Goal: Task Accomplishment & Management: Use online tool/utility

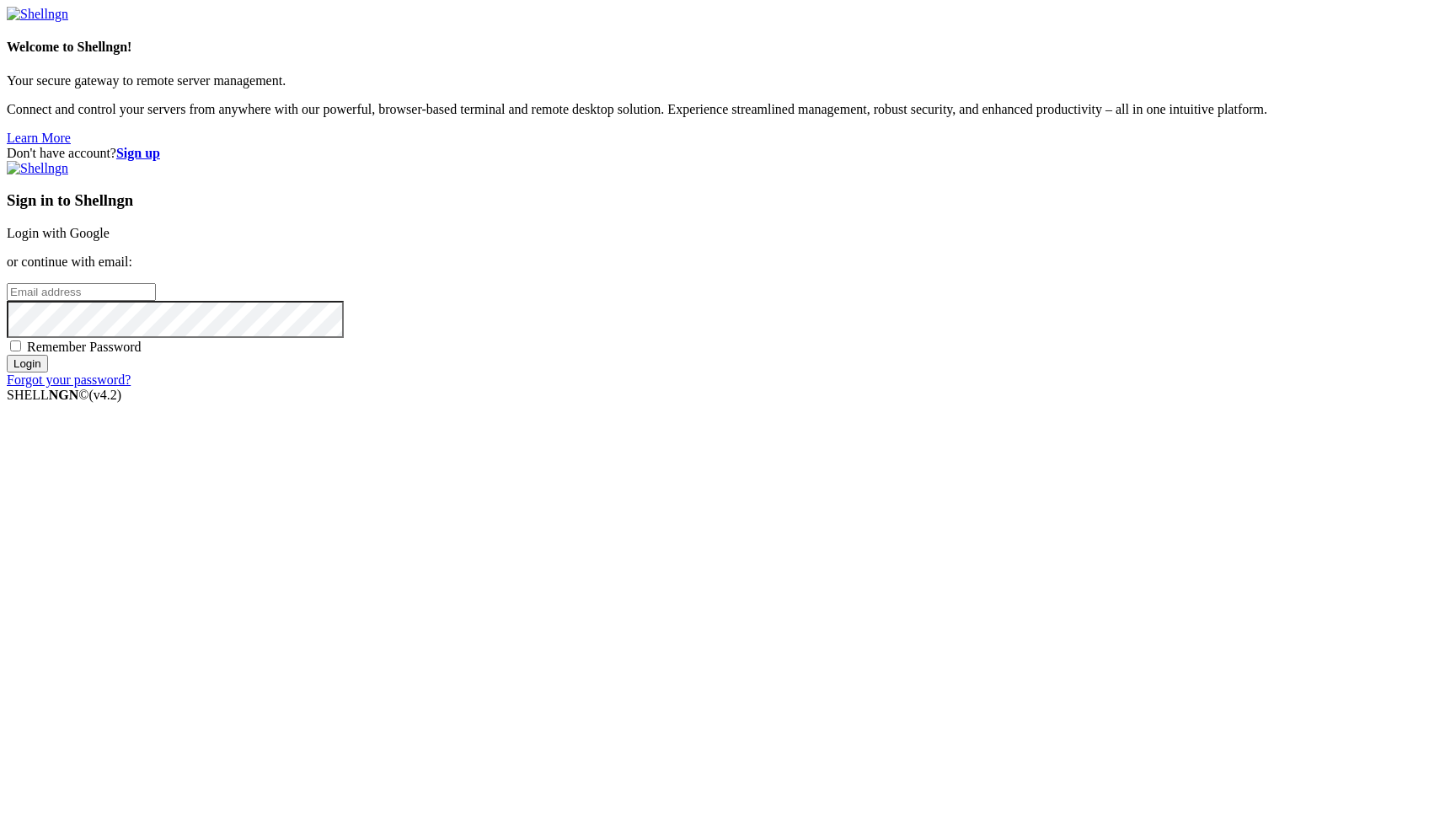
click at [110, 240] on link "Login with Google" at bounding box center [58, 232] width 103 height 14
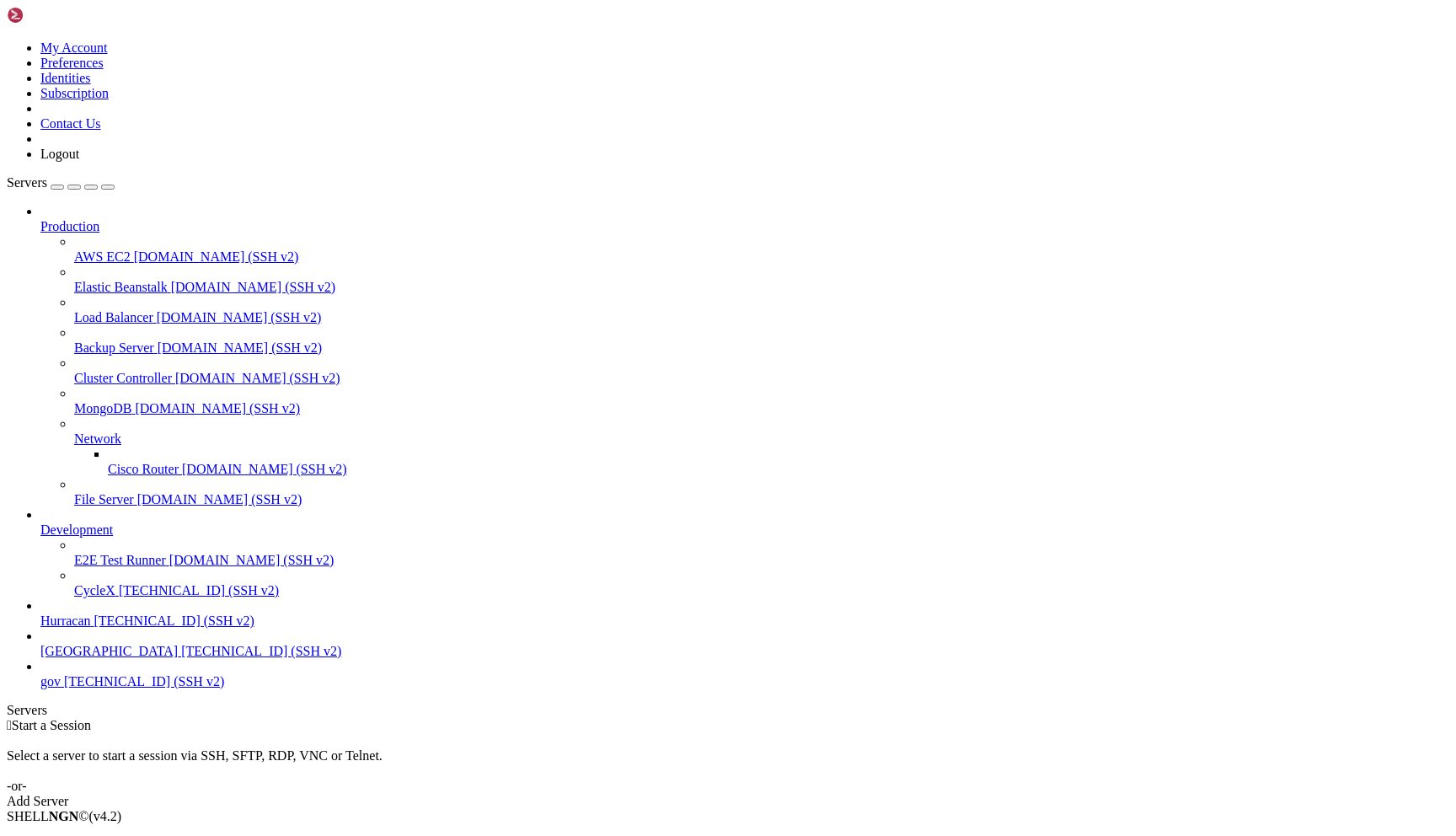
click at [114, 628] on span "[TECHNICAL_ID] (SSH v2)" at bounding box center [174, 621] width 160 height 14
copy div "[URL][PERSON_NAME][DOMAIN_NAME] cope=org%3Acreate_api_key+user%3Aprofile+user%3…"
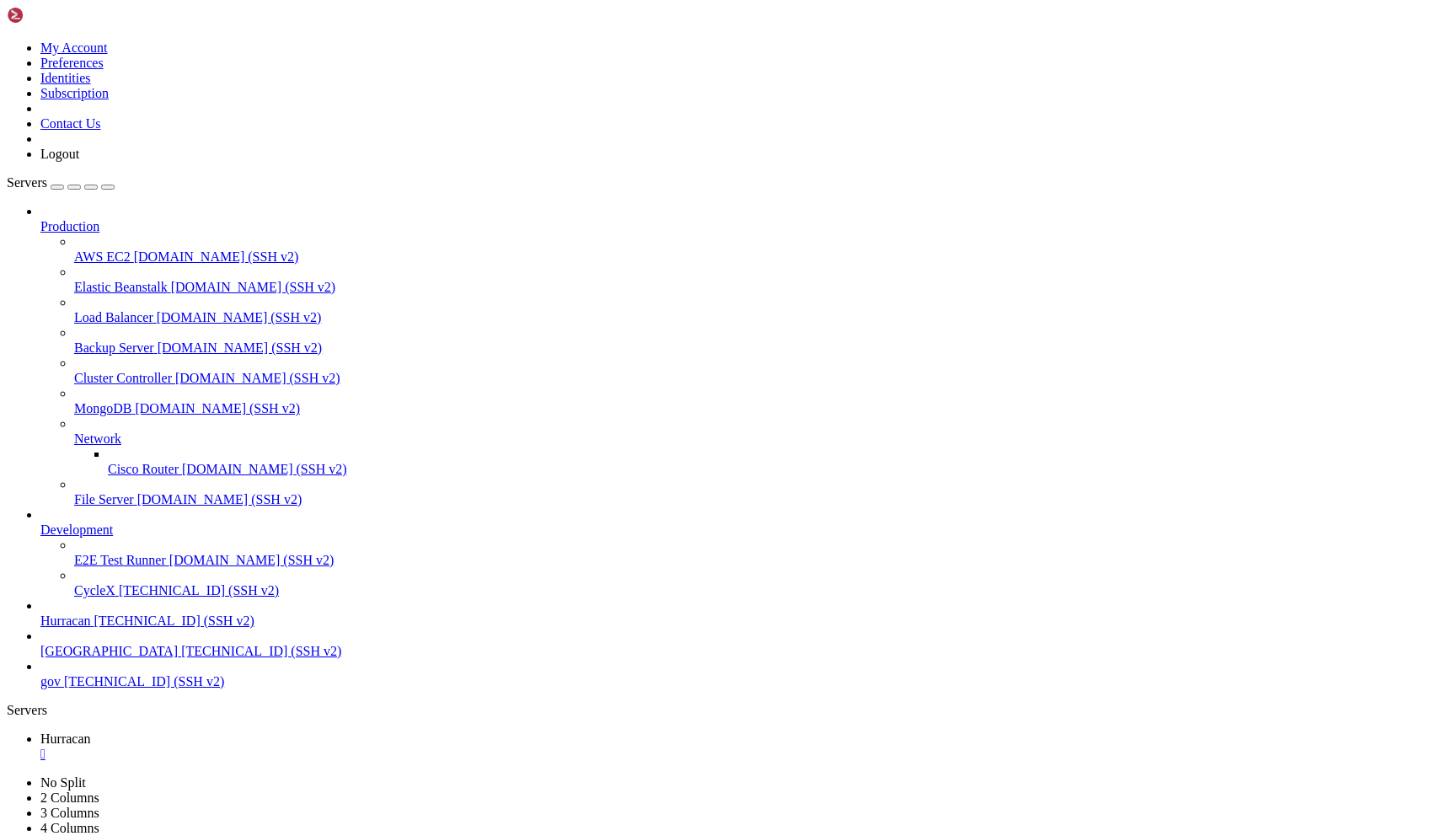
paste textarea "ndJ0yfUArtyYfyRkUZy9m9XaK9StRfkB0emOhaT8bAaDkBJb#7t_CG5BaJ793VgzdGRoewgFZsQVDoU…"
type textarea "ndJ0yfUArtyYfyRkUZy9m9XaK9StRfkB0emOhaT8bAaDkBJb#7t_CG5BaJ793VgzdGRoewgFZsQVDoU…"
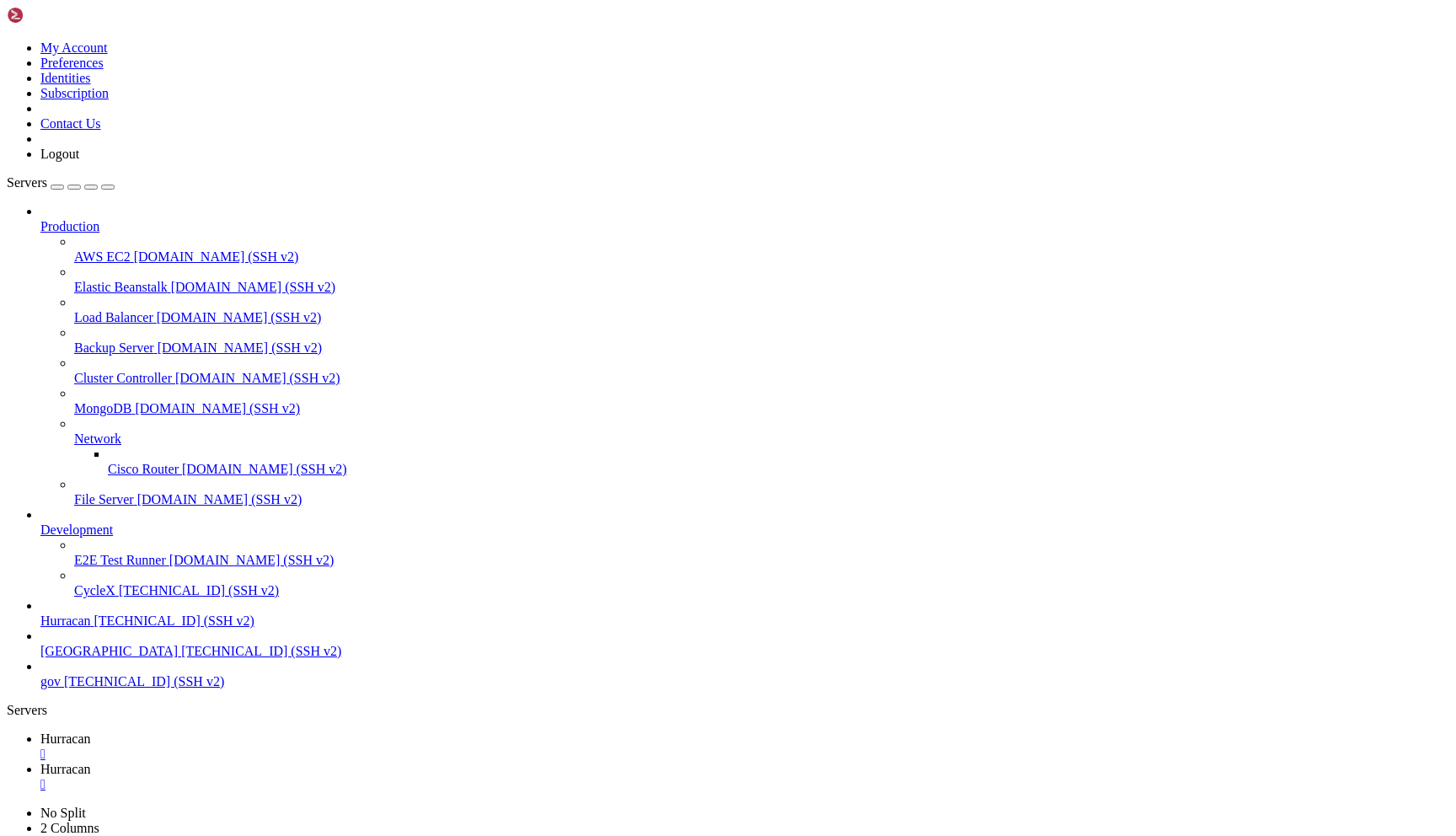
scroll to position [466, 0]
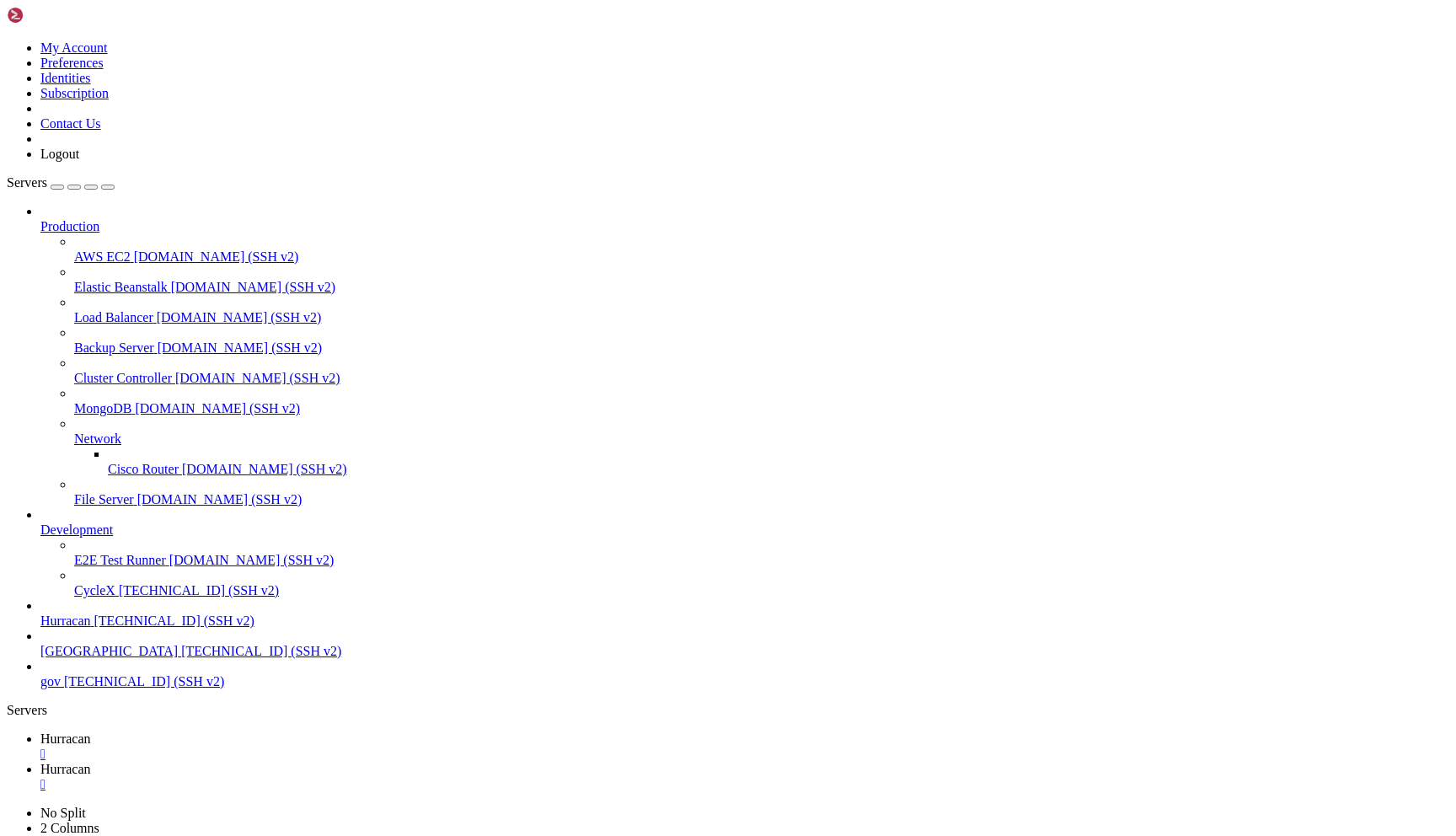
type input "/home/admin/shops/9231f65d"
drag, startPoint x: 559, startPoint y: 60, endPoint x: 297, endPoint y: 19, distance: 265.2
click at [271, 731] on link "Hurracan " at bounding box center [745, 747] width 1408 height 31
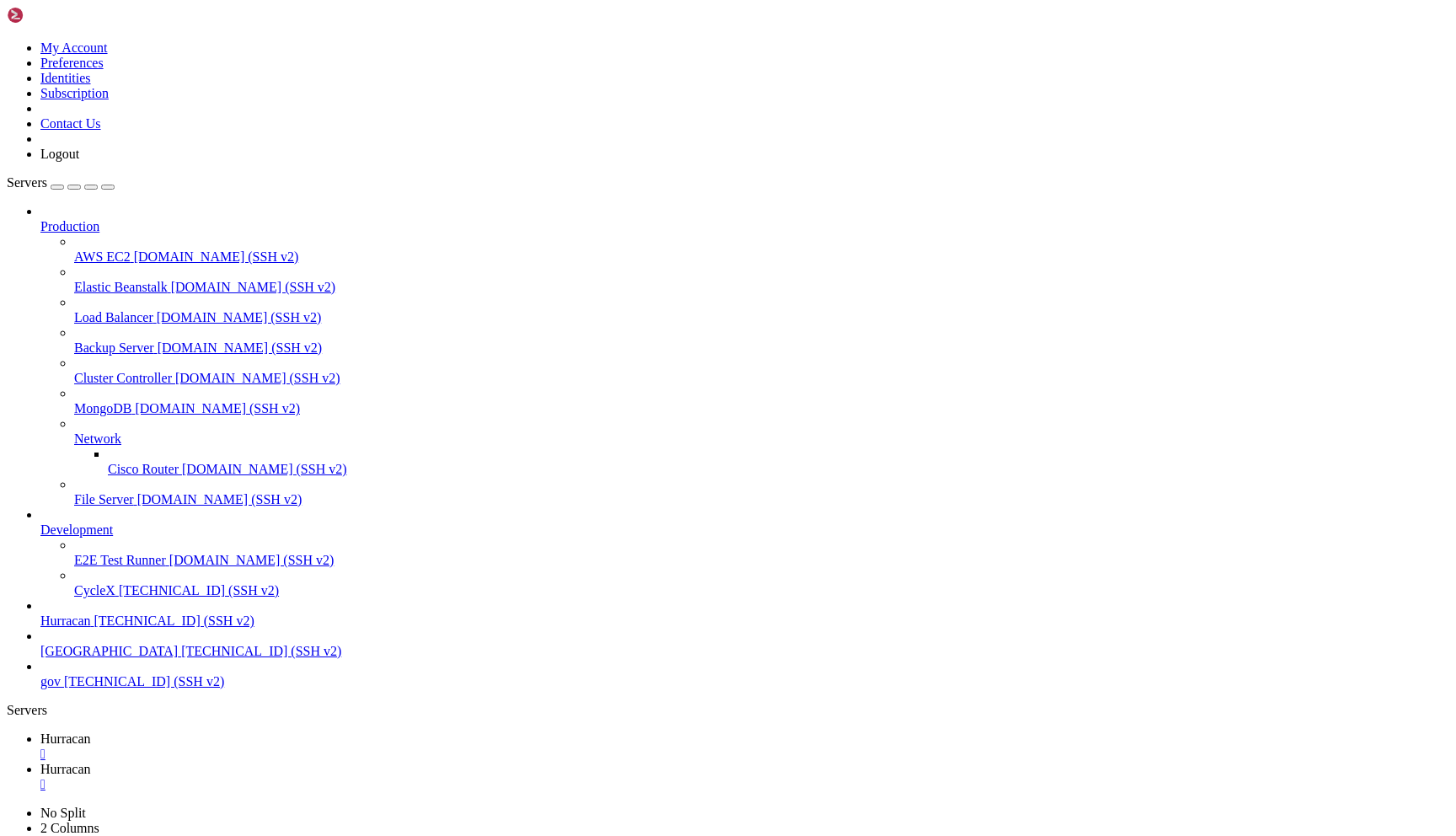
scroll to position [13, 0]
click at [367, 762] on link "Hurracan " at bounding box center [745, 777] width 1408 height 31
click at [241, 731] on link "Hurracan " at bounding box center [745, 747] width 1408 height 31
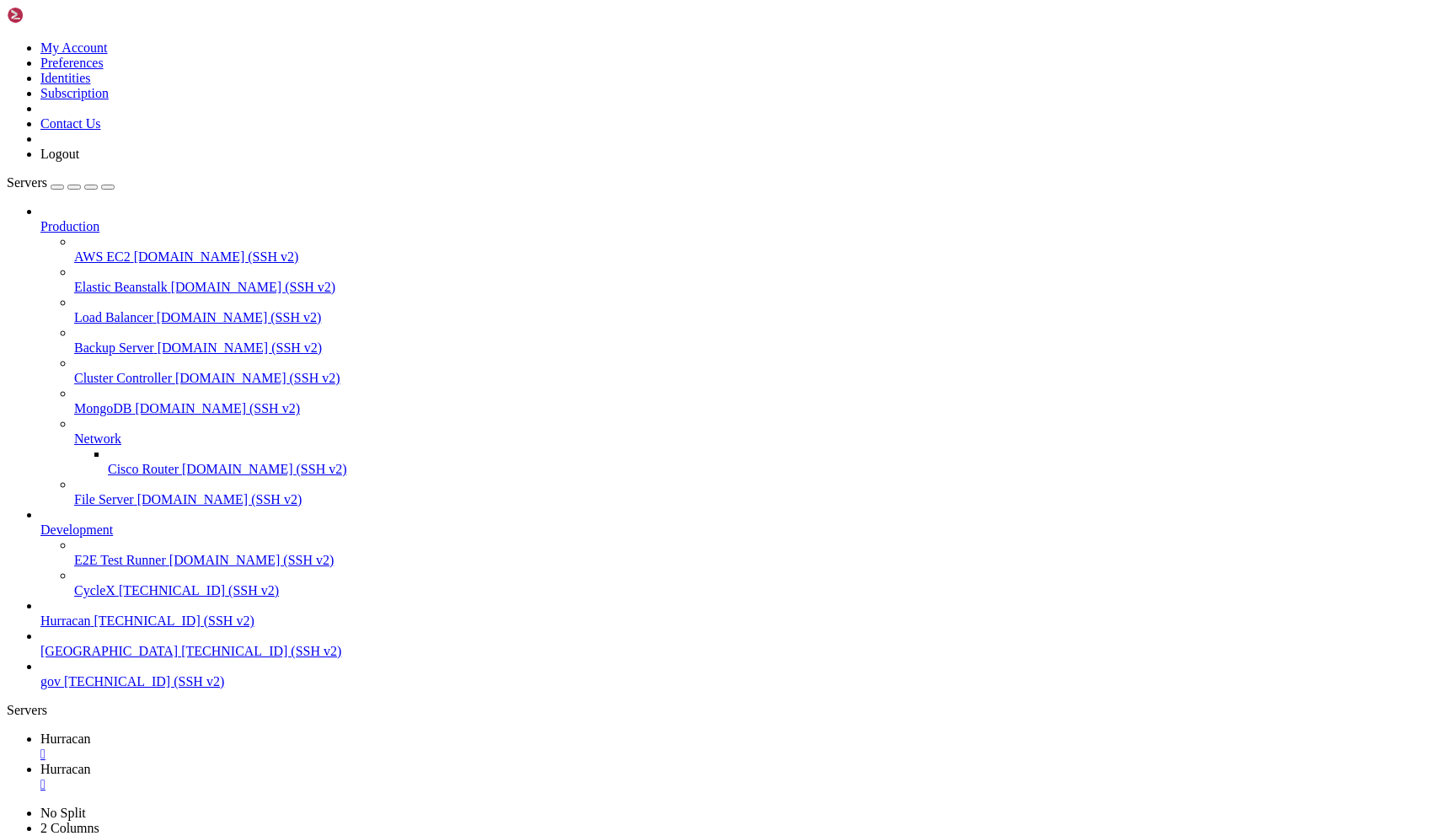
click at [308, 747] on div "" at bounding box center [745, 754] width 1408 height 15
click at [133, 598] on link "CycleX [TECHNICAL_ID] (SSH v2)" at bounding box center [762, 591] width 1375 height 15
click at [113, 537] on span "Development" at bounding box center [77, 530] width 72 height 14
click at [41, 523] on icon at bounding box center [41, 523] width 0 height 0
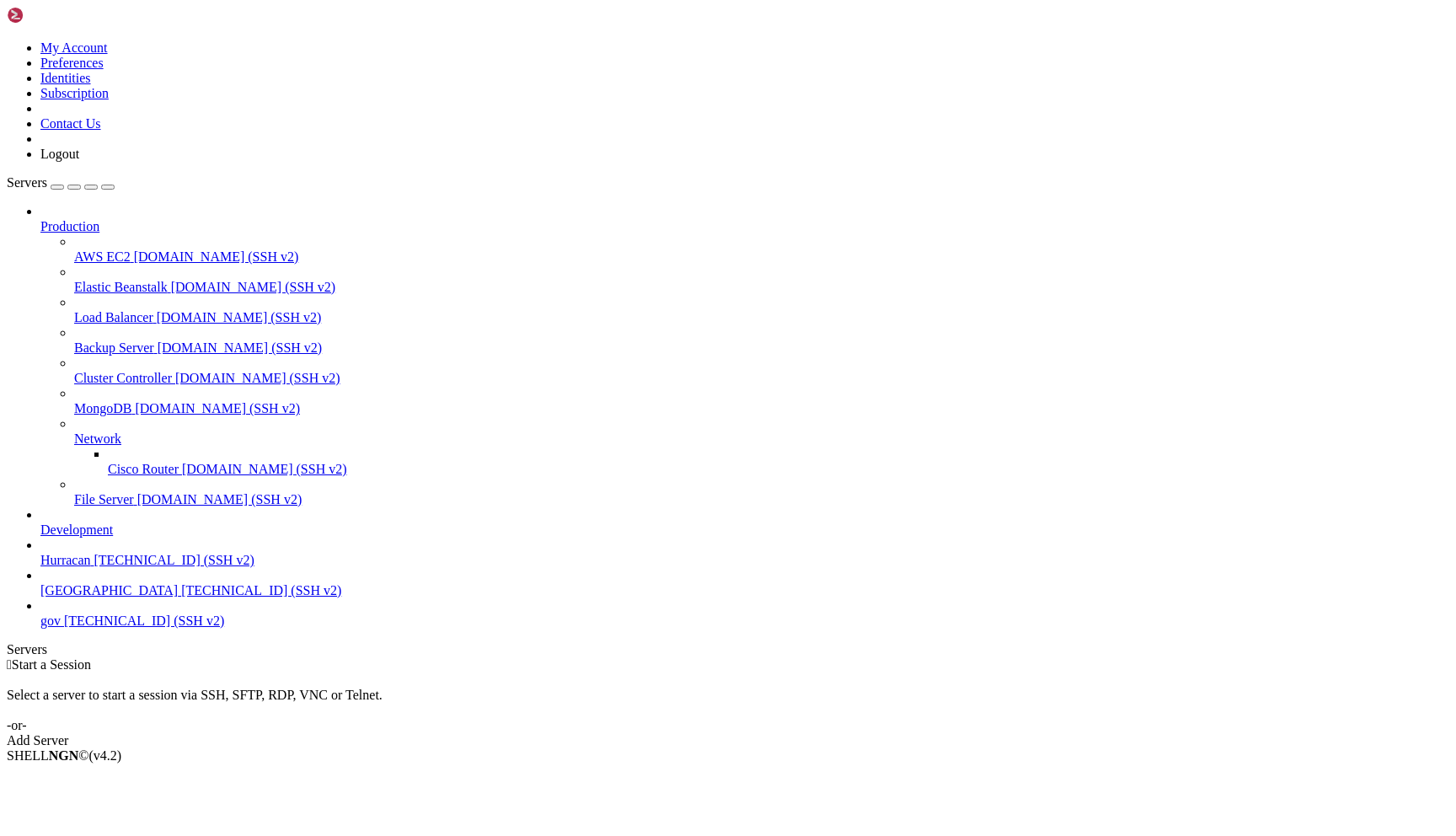
click at [41, 523] on icon at bounding box center [41, 523] width 0 height 0
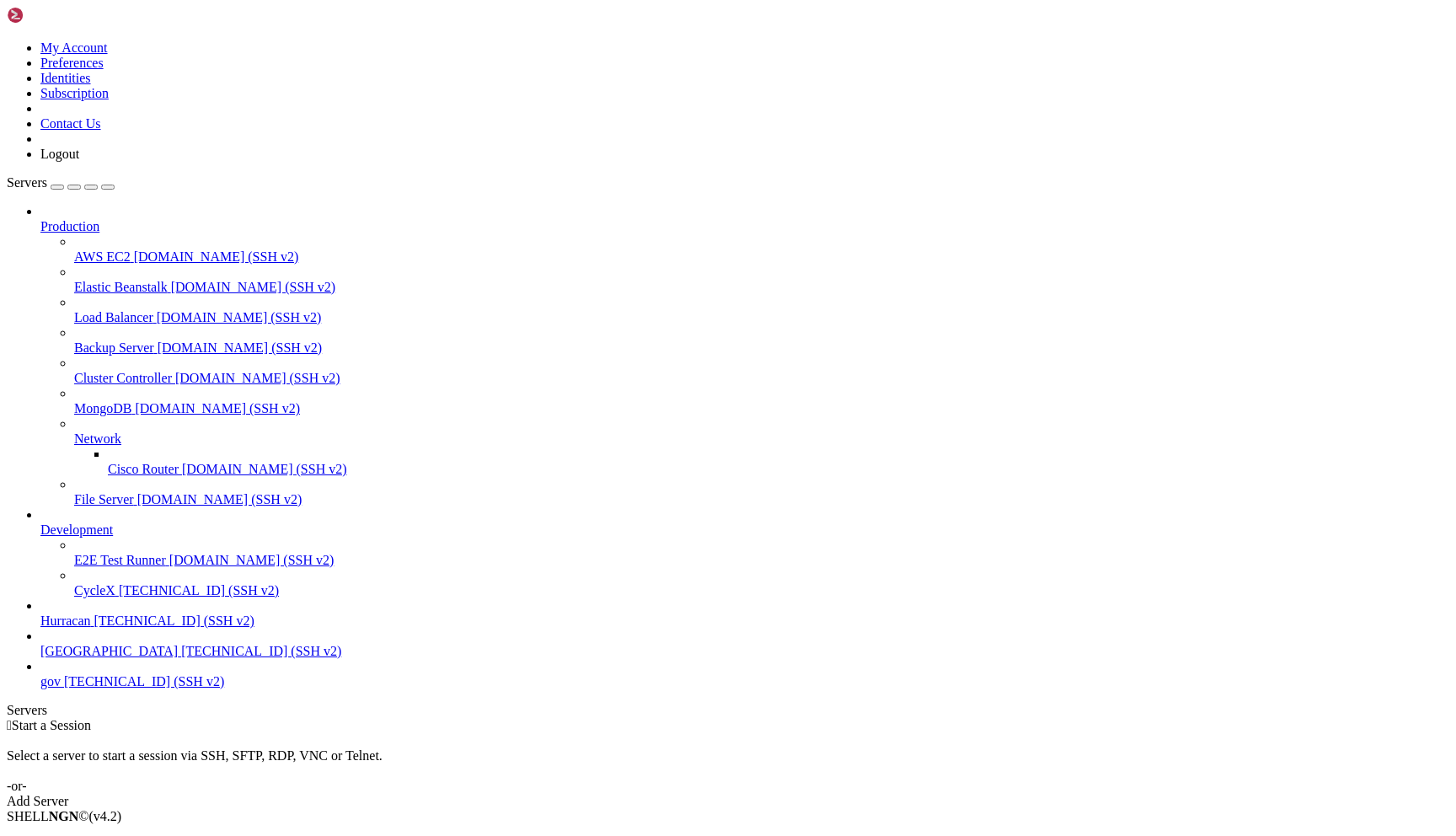
click at [41, 523] on icon at bounding box center [41, 523] width 0 height 0
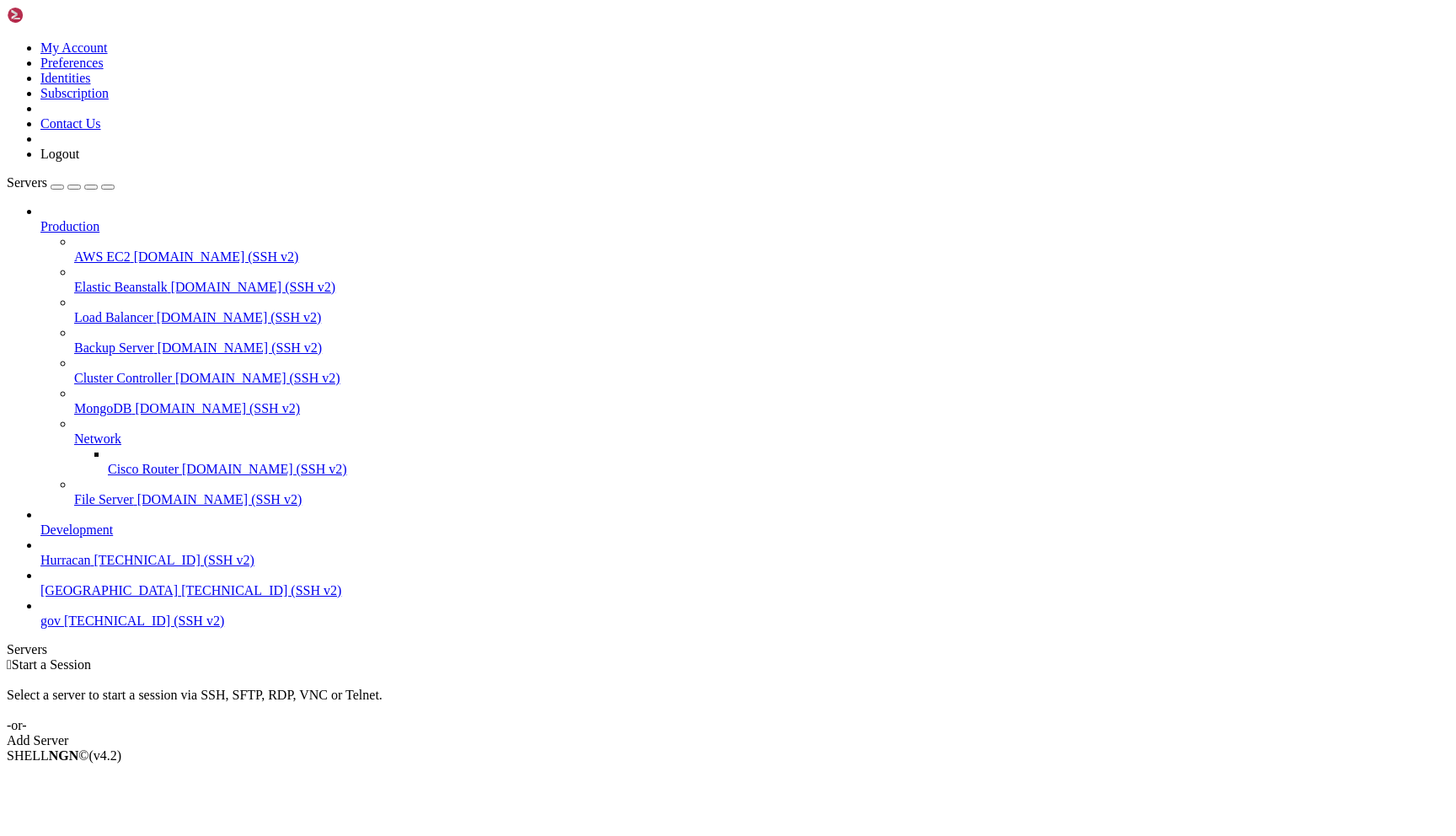
click at [41, 523] on icon at bounding box center [41, 523] width 0 height 0
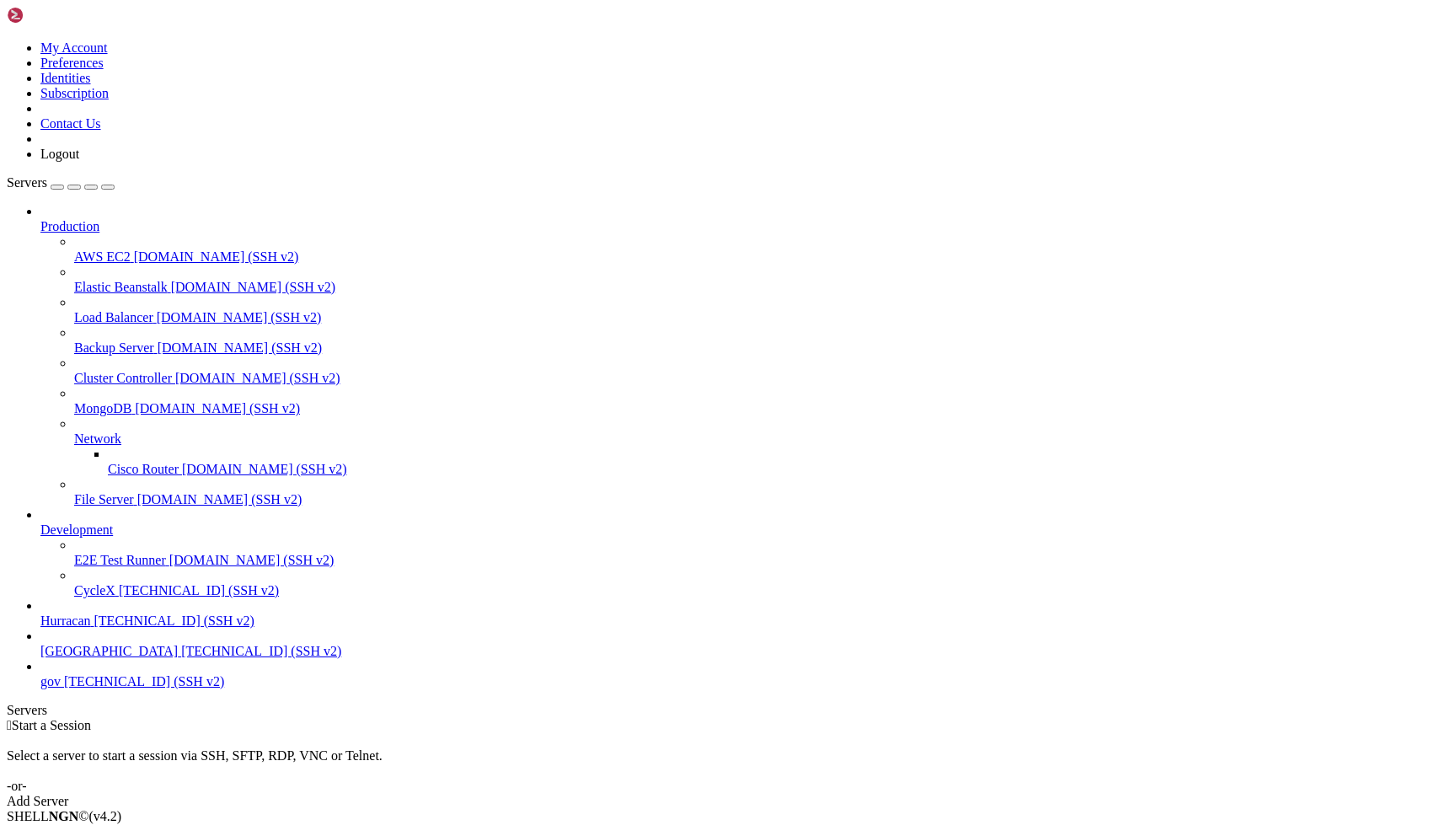
click at [41, 523] on icon at bounding box center [41, 523] width 0 height 0
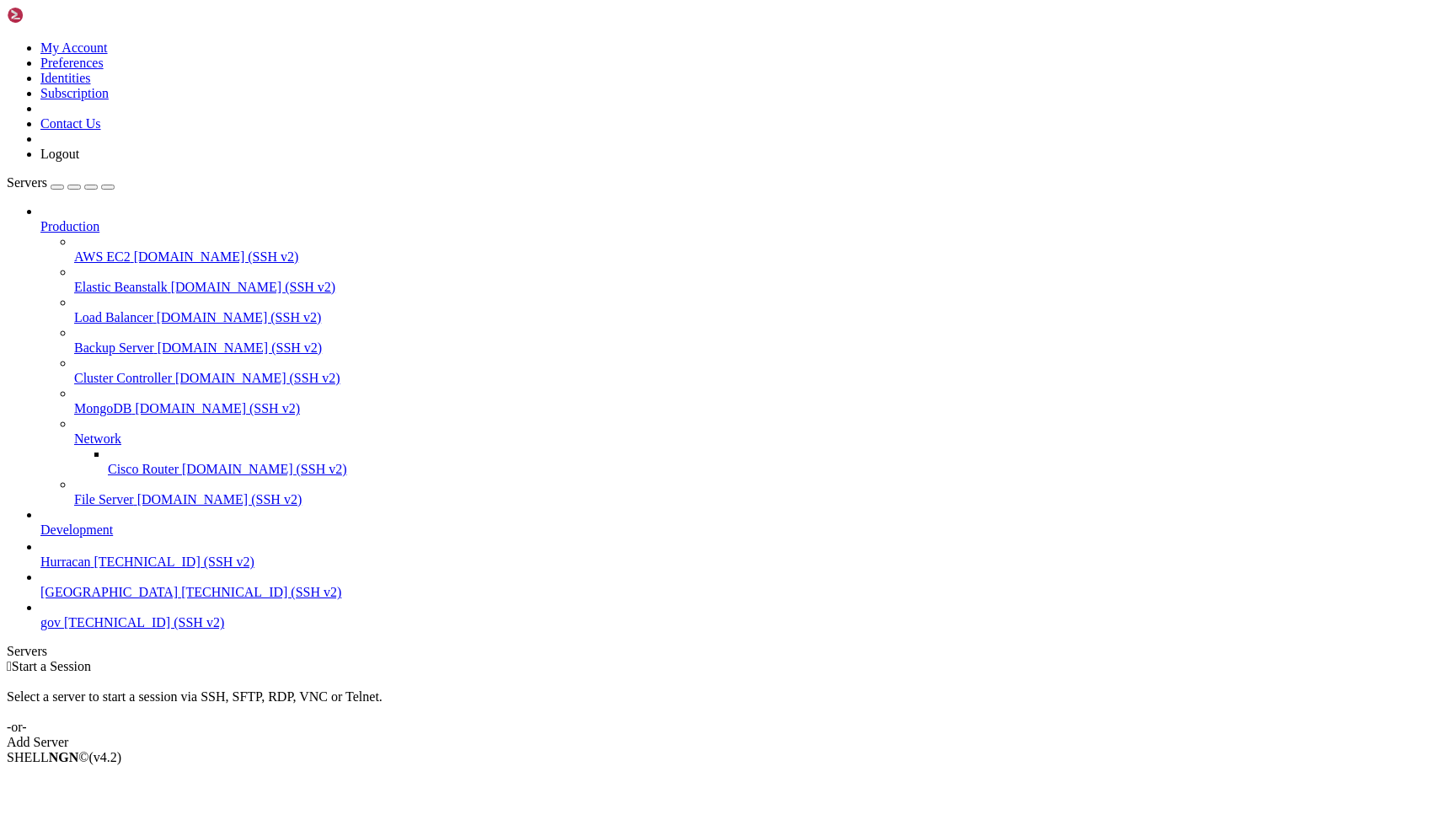
click at [41, 523] on icon at bounding box center [41, 523] width 0 height 0
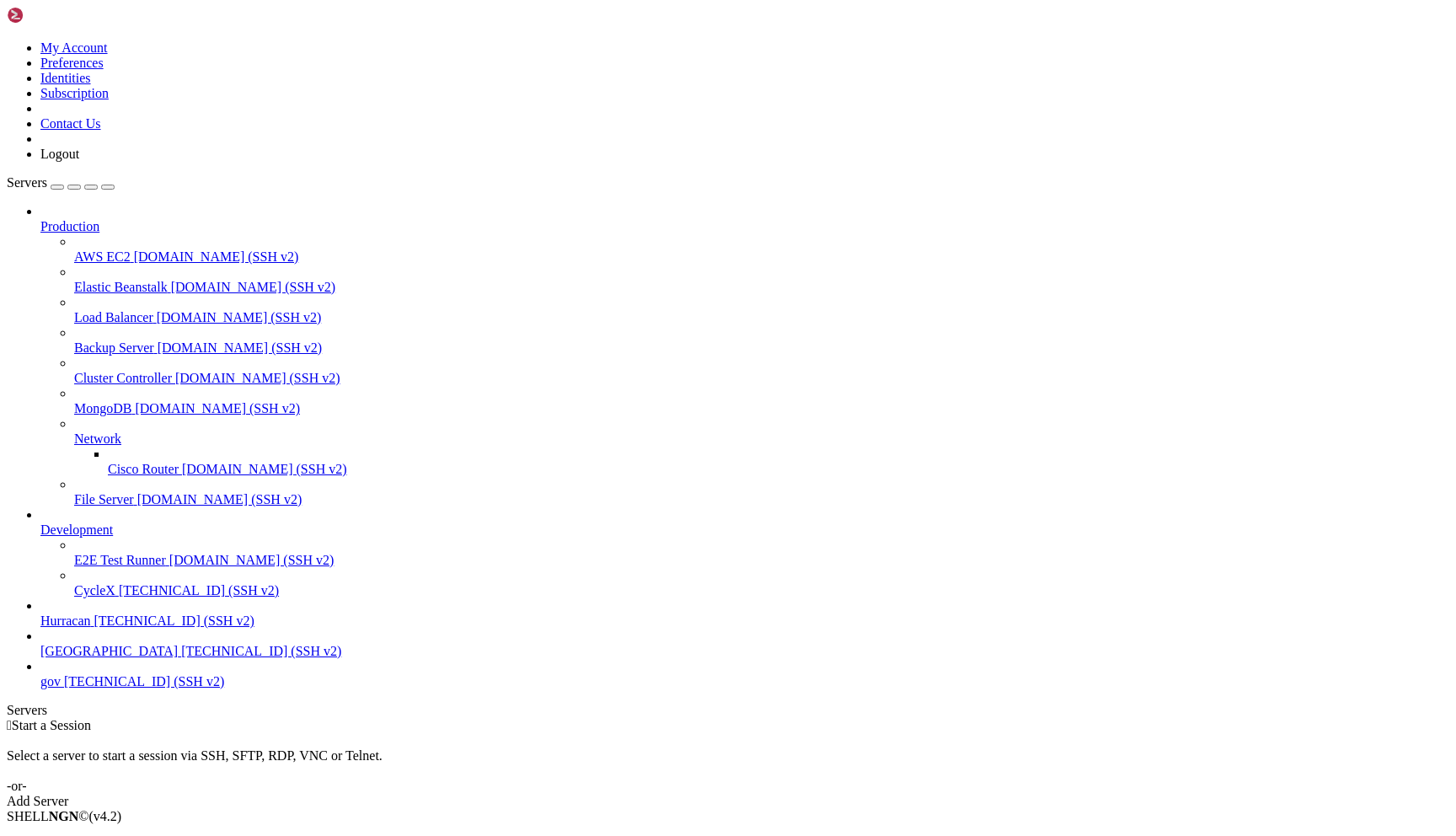
click at [116, 598] on span "CycleX" at bounding box center [94, 590] width 42 height 14
click at [125, 629] on link "Hurracan [TECHNICAL_ID] (SSH v2)" at bounding box center [745, 621] width 1408 height 15
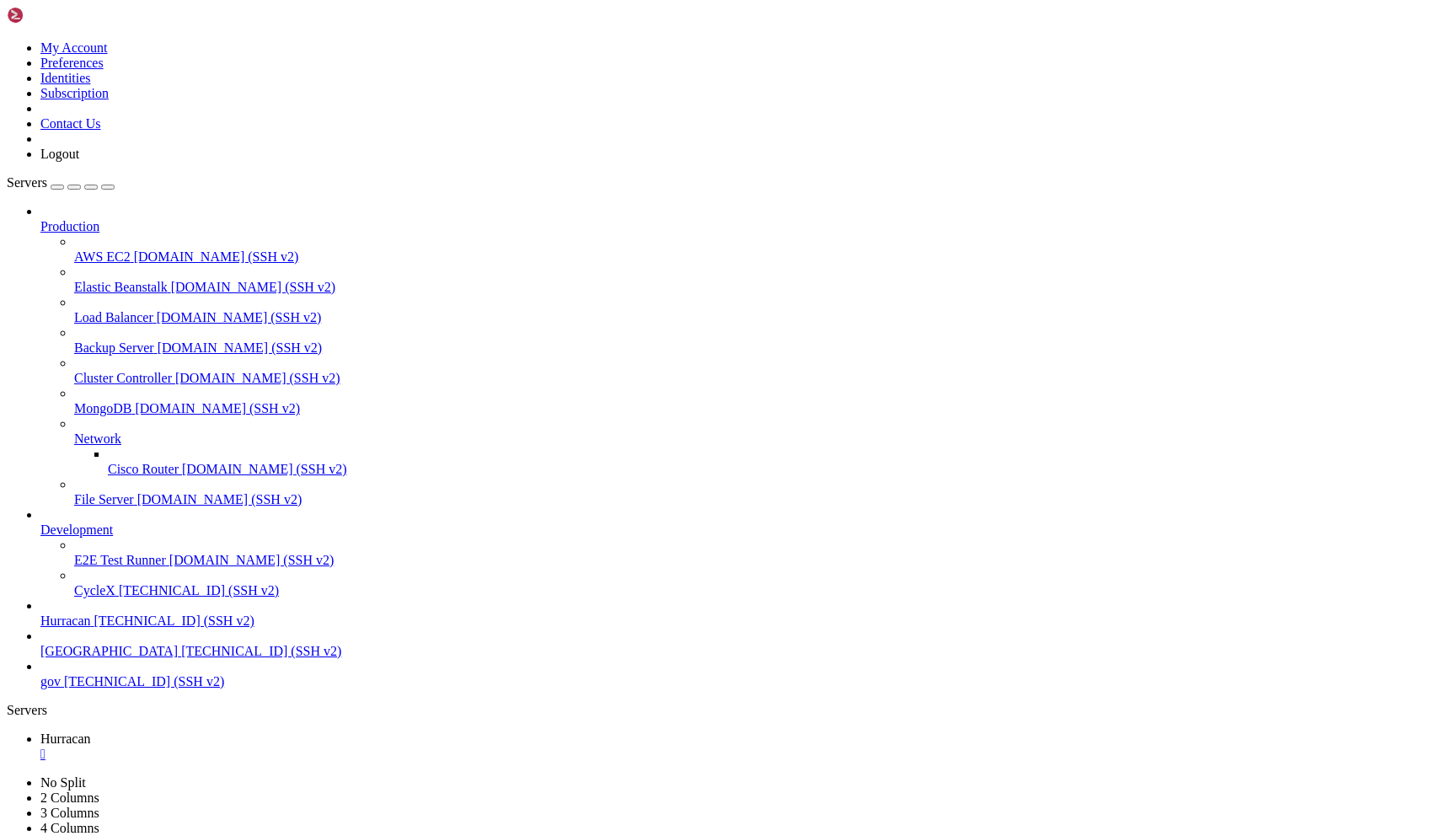
click at [91, 731] on span "Hurracan" at bounding box center [66, 738] width 50 height 14
click at [91, 762] on span "Hurracan" at bounding box center [66, 769] width 50 height 14
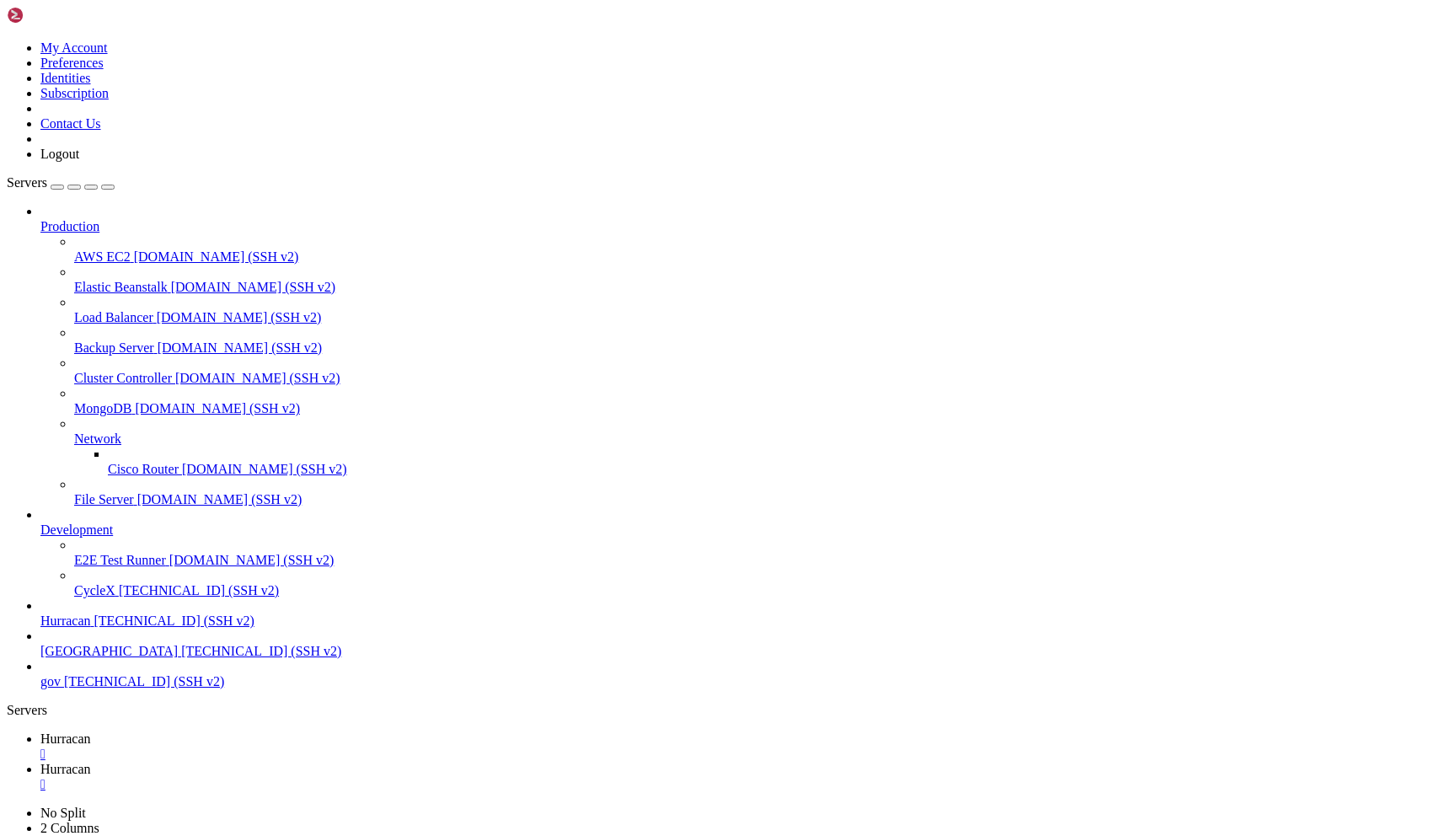
type input "/home/admin/shops/9231f65d"
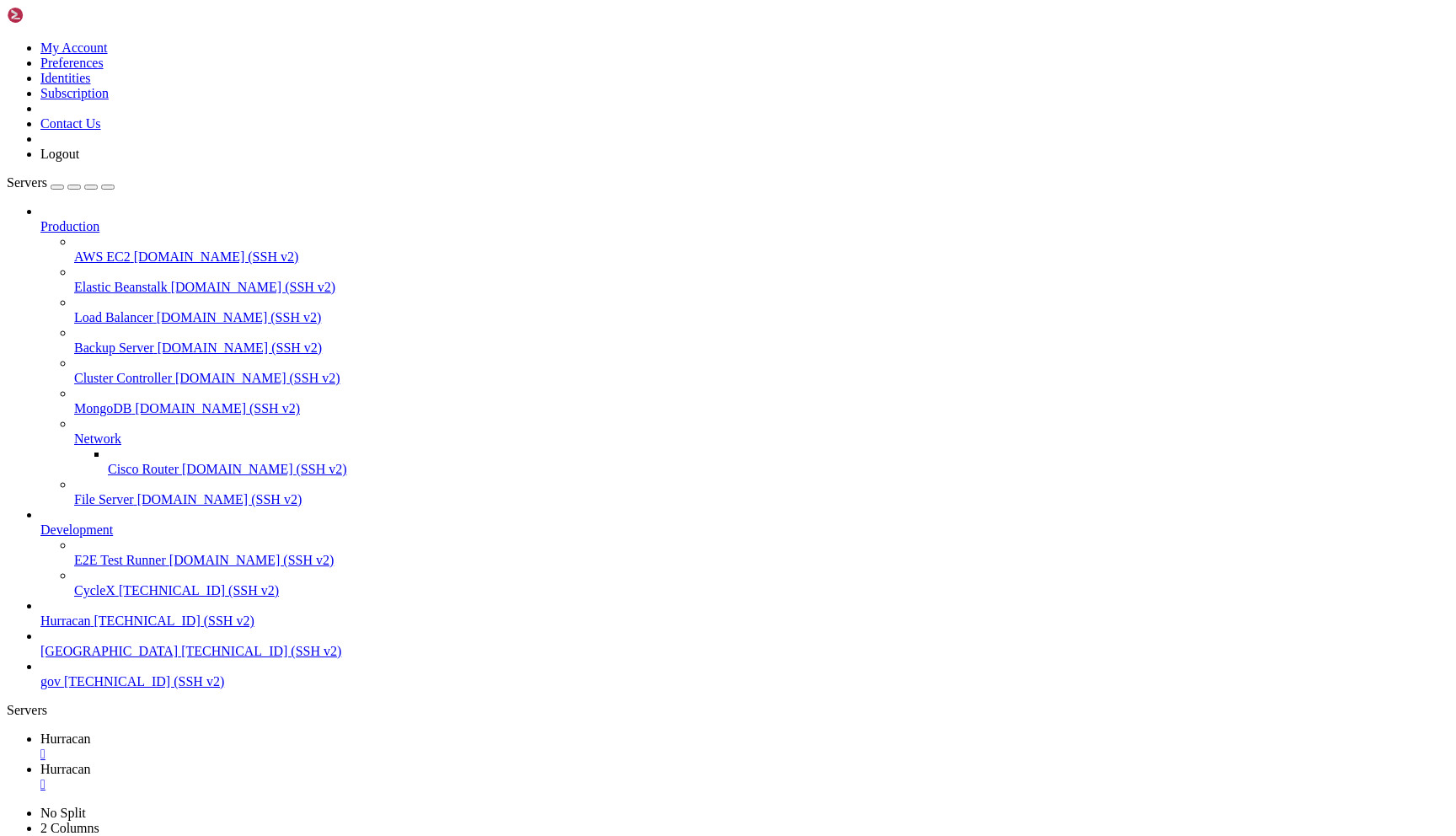
click at [91, 731] on span "Hurracan" at bounding box center [66, 738] width 50 height 14
click at [91, 762] on span "Hurracan" at bounding box center [66, 769] width 50 height 14
drag, startPoint x: 467, startPoint y: 62, endPoint x: 243, endPoint y: 53, distance: 224.2
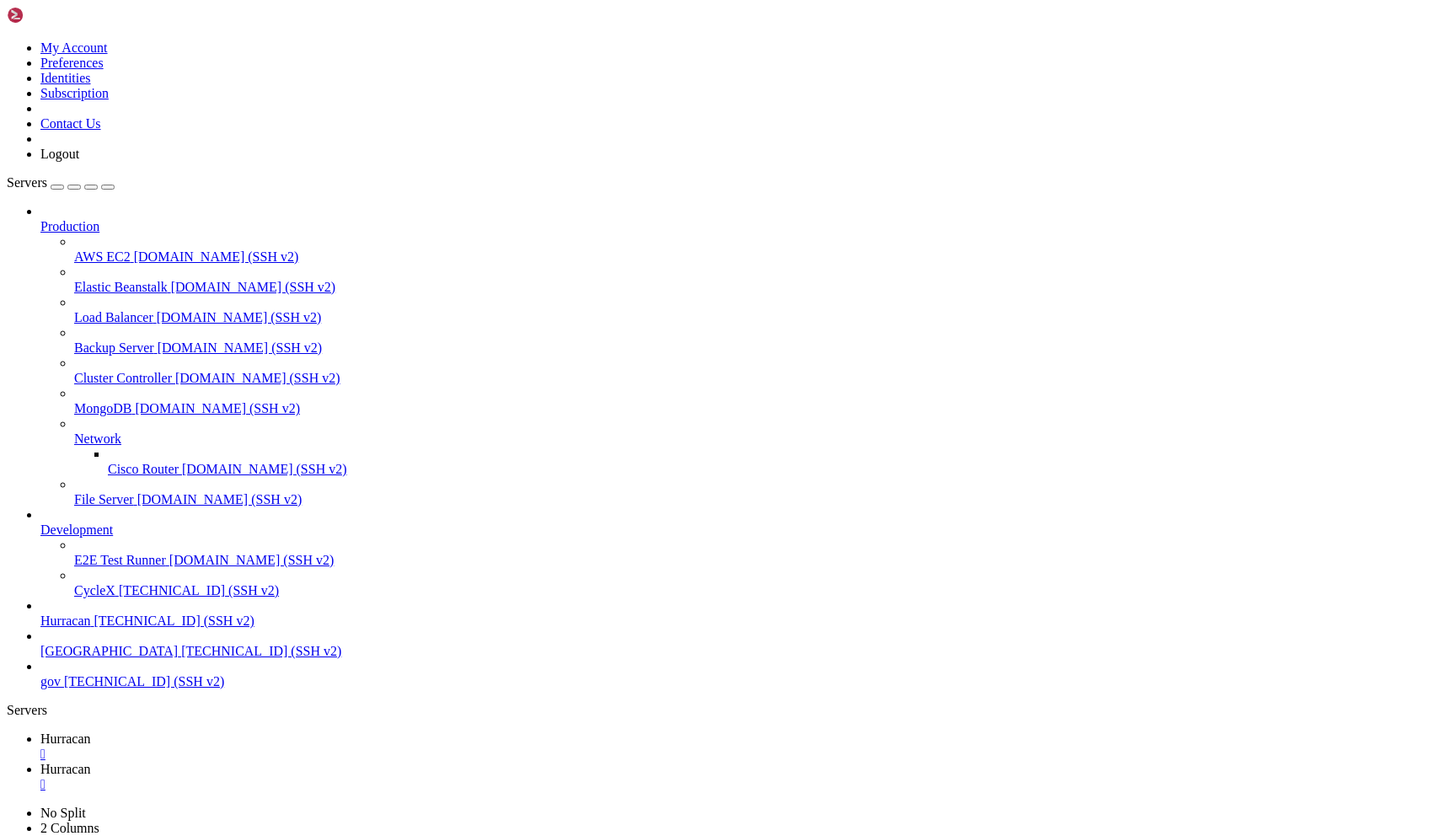
click at [91, 731] on span "Hurracan" at bounding box center [66, 738] width 50 height 14
click at [365, 762] on link "Hurracan " at bounding box center [745, 777] width 1408 height 31
click at [254, 731] on link "Hurracan " at bounding box center [745, 747] width 1408 height 31
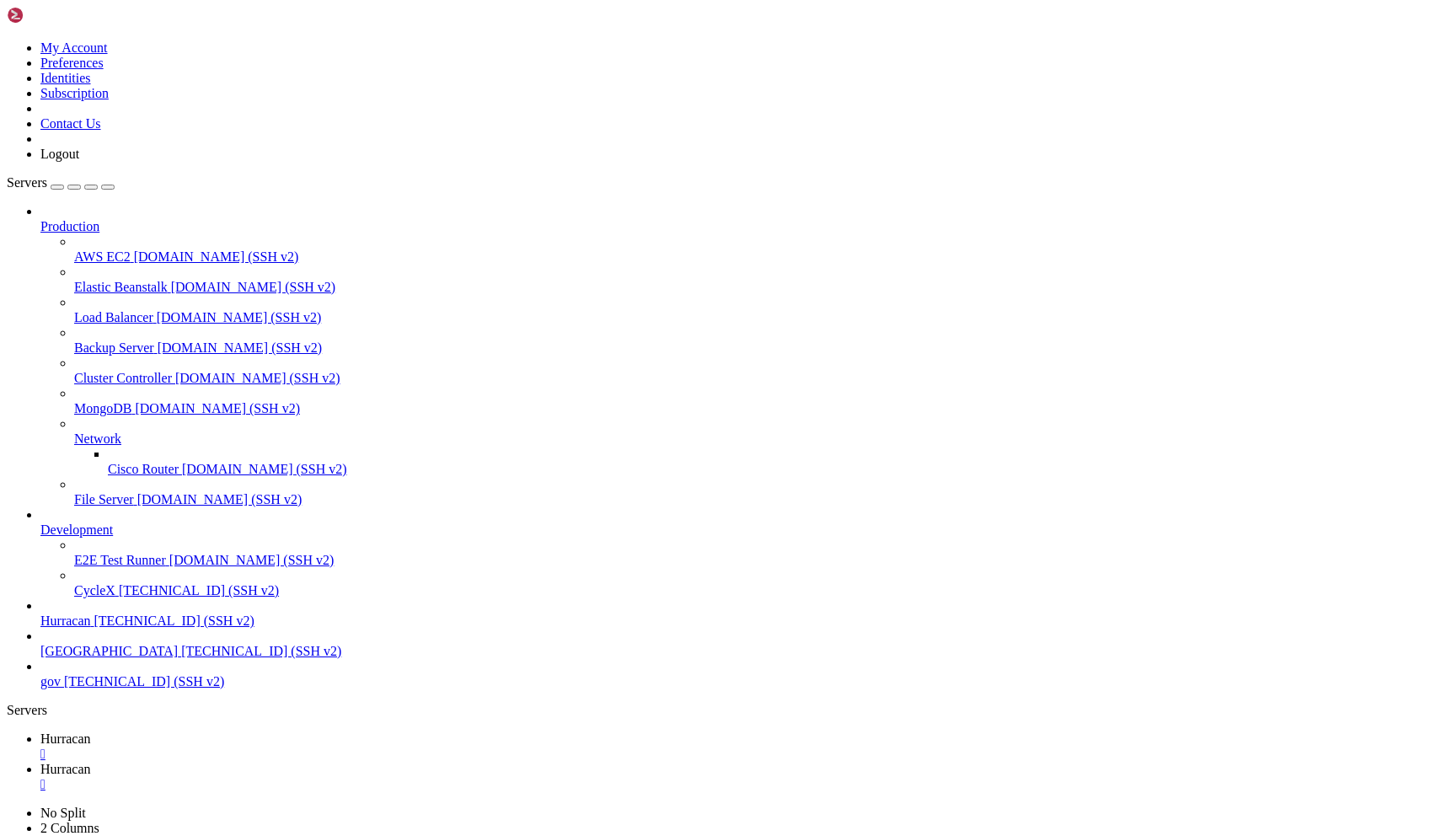
scroll to position [312, 0]
click at [41, 762] on icon at bounding box center [41, 769] width 0 height 14
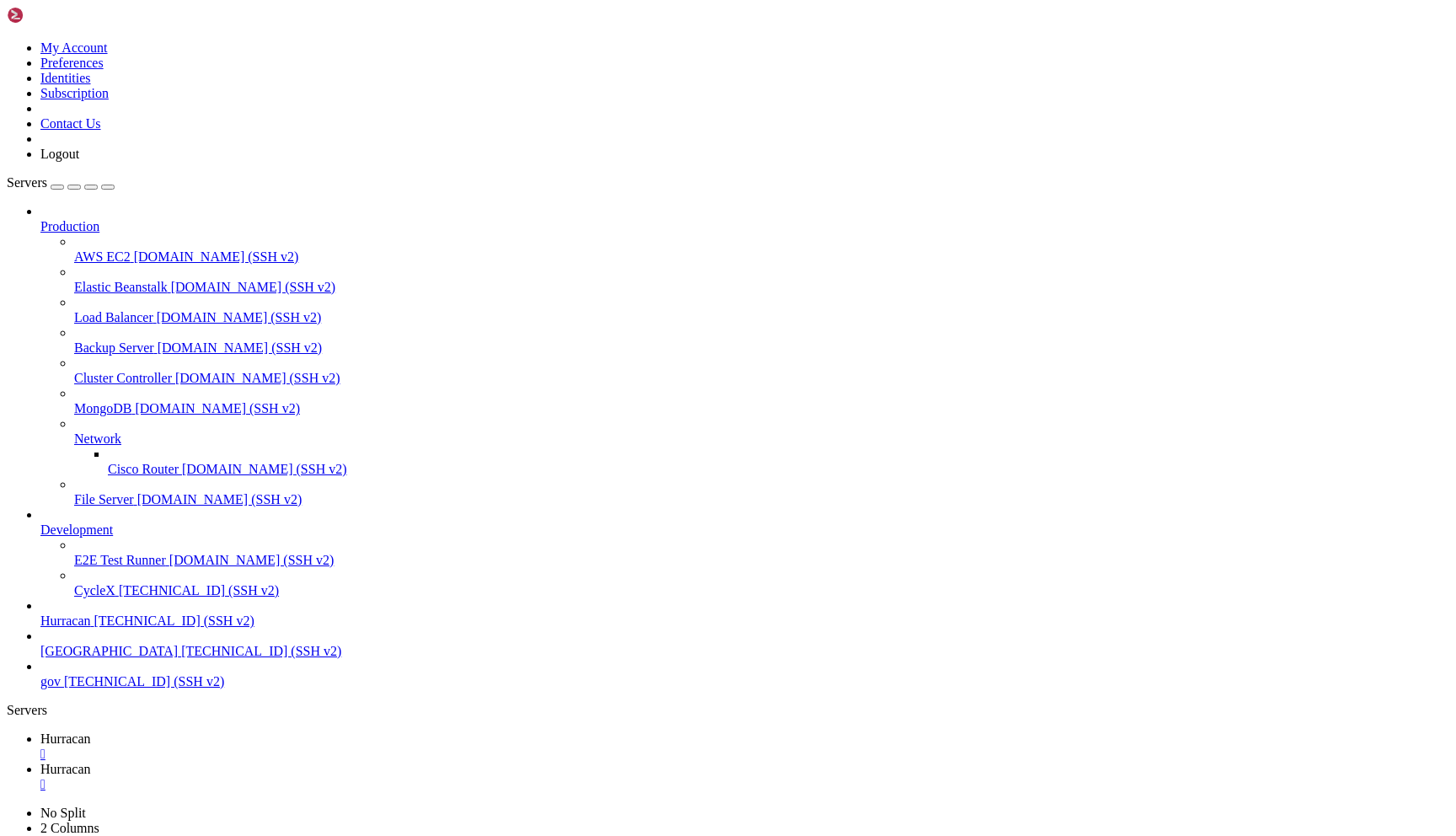
type input "/home/admin/shops/[PERSON_NAME]"
click at [259, 731] on link "Hurracan " at bounding box center [745, 747] width 1408 height 31
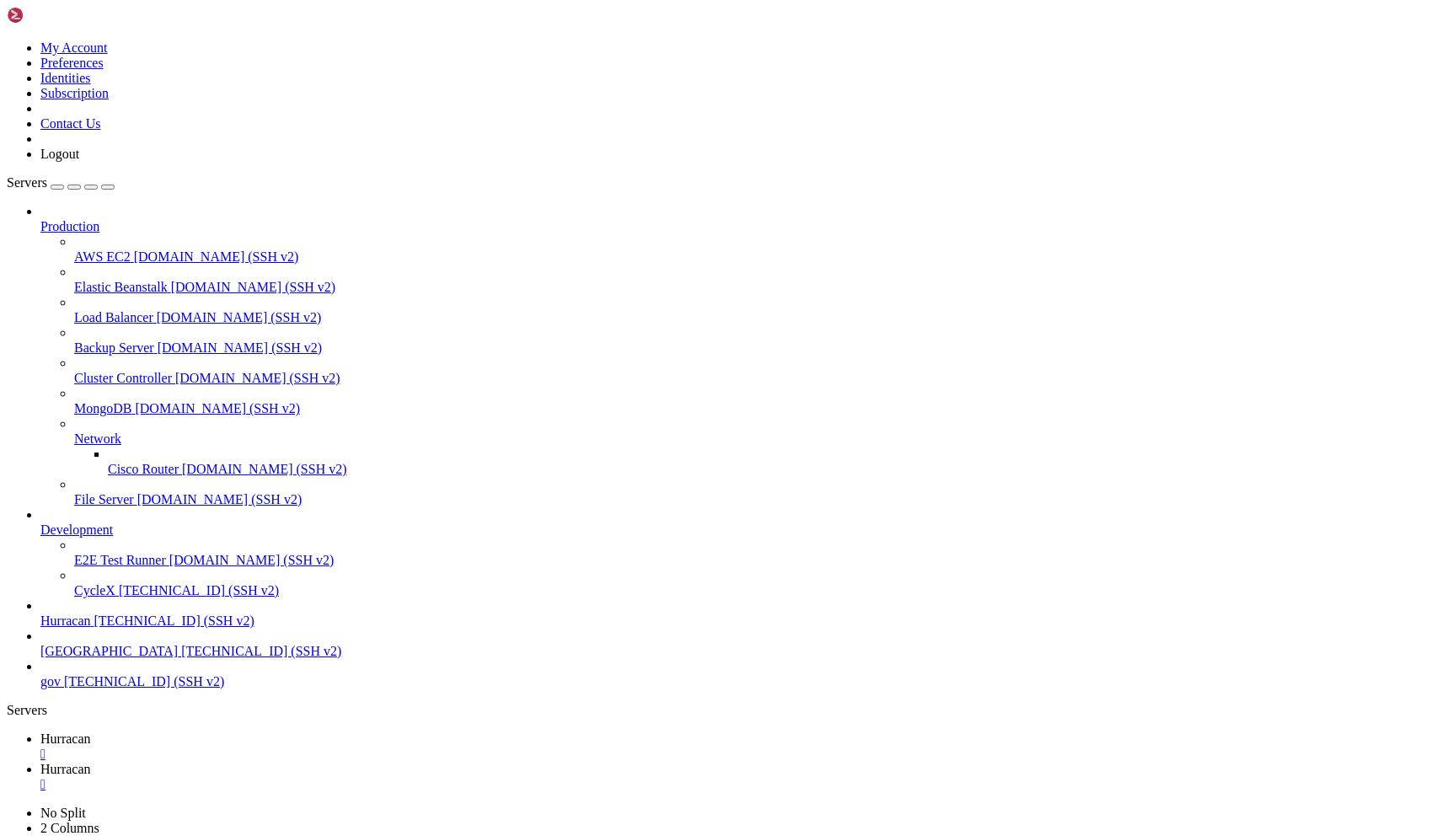
click at [91, 762] on span "Hurracan" at bounding box center [66, 769] width 50 height 14
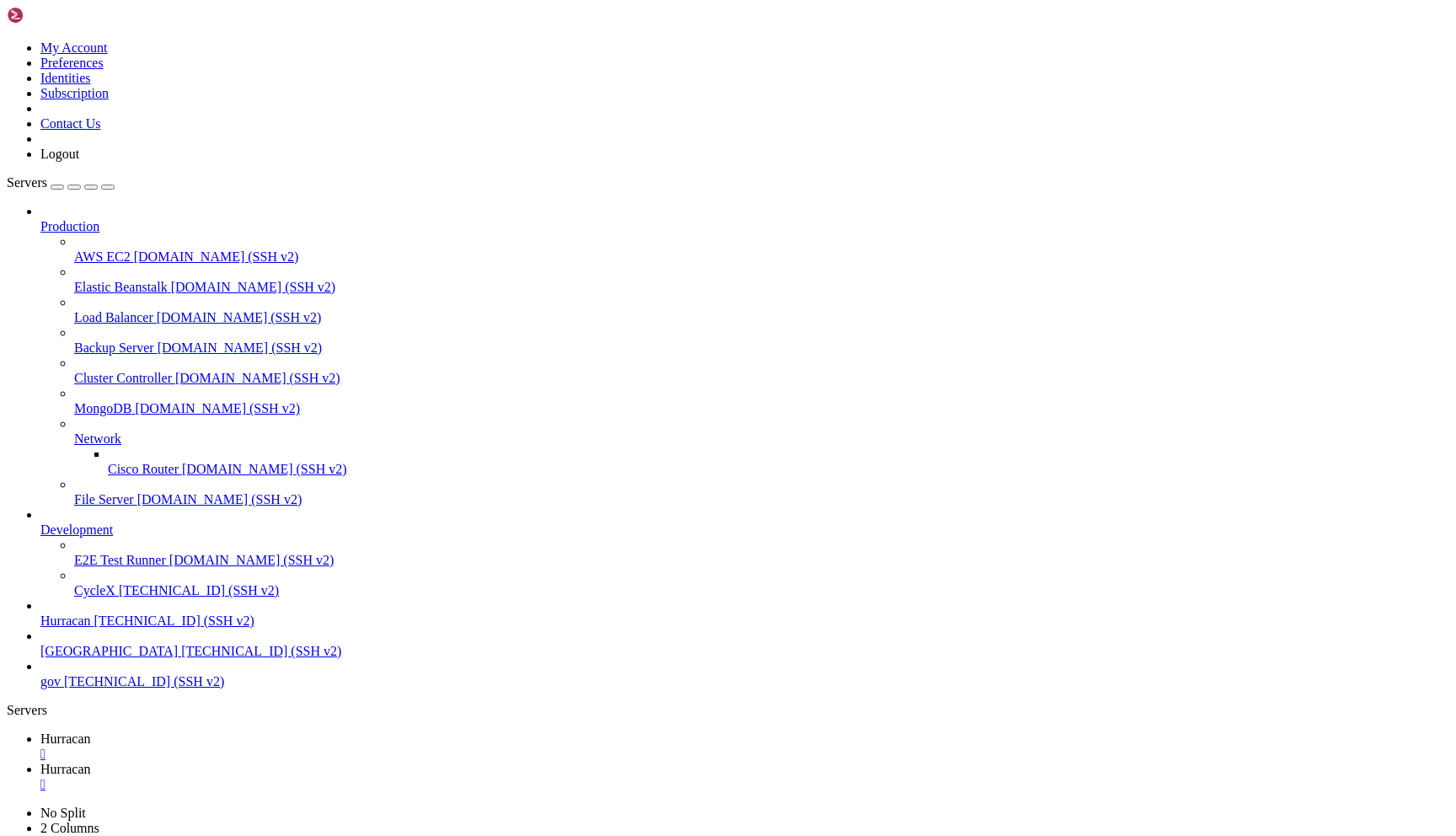
type input "/home/admin/shops/[PERSON_NAME]"
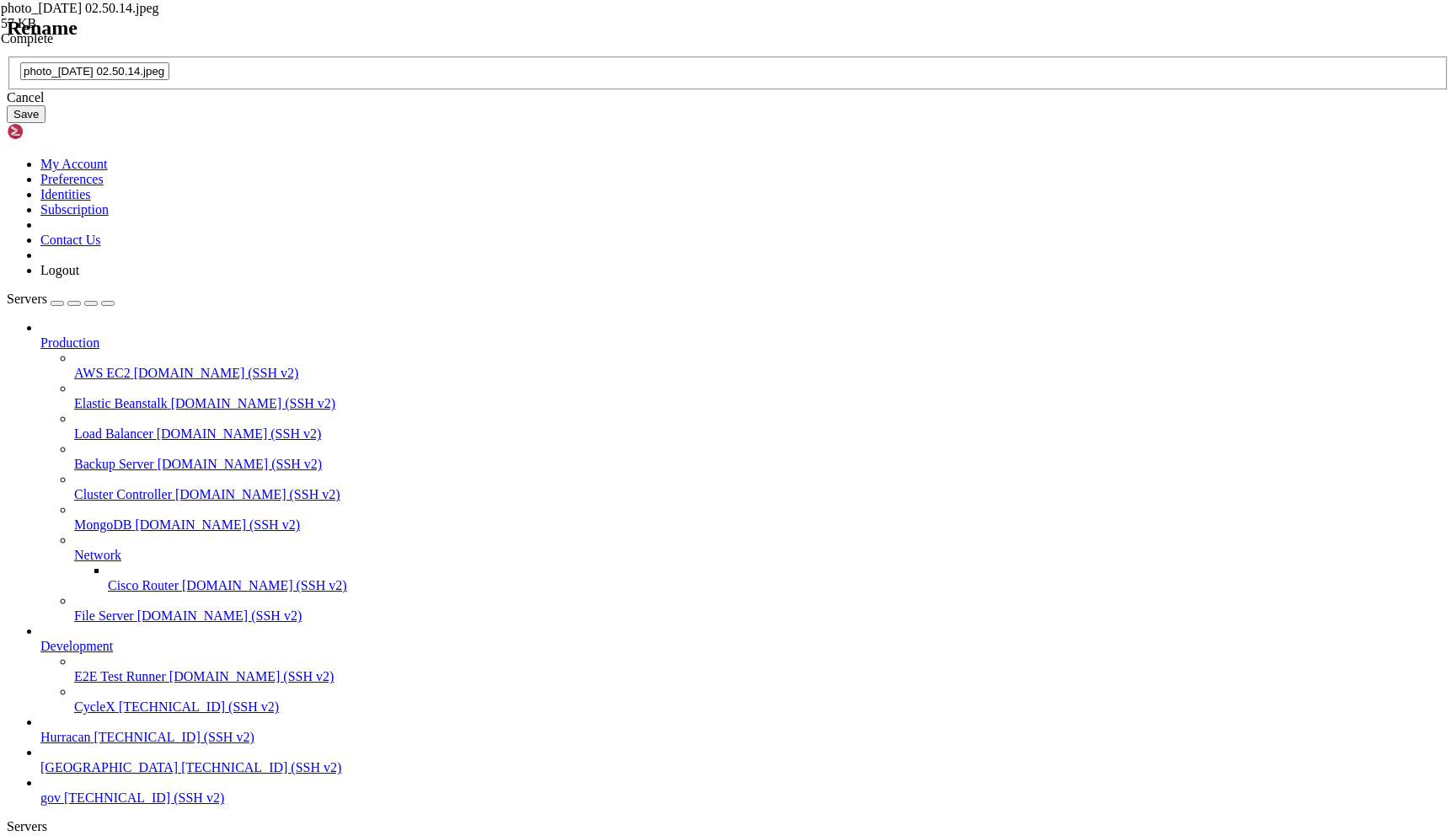
click at [7, 56] on icon at bounding box center [7, 56] width 0 height 0
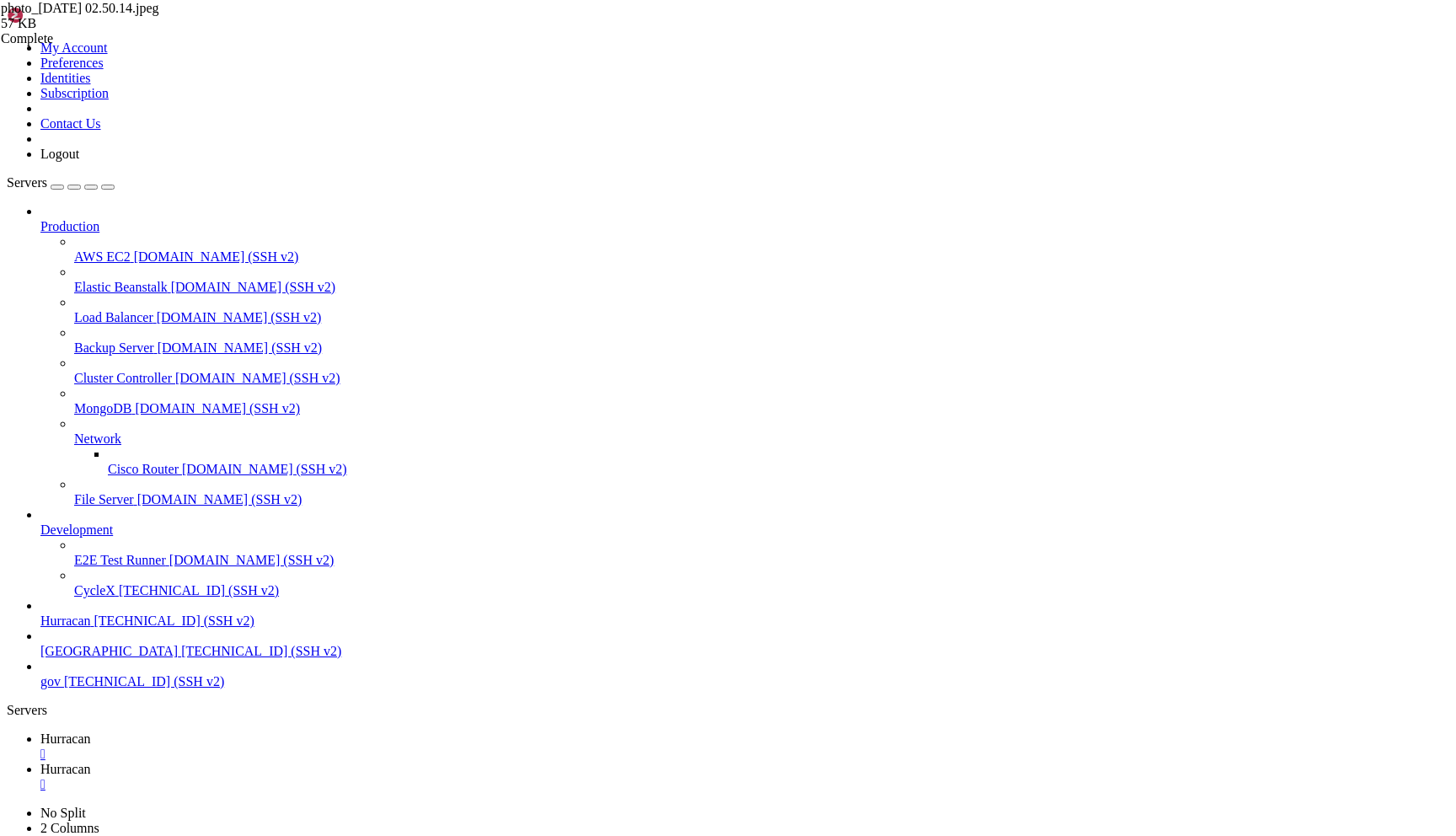
click at [238, 731] on link "Hurracan " at bounding box center [745, 747] width 1408 height 31
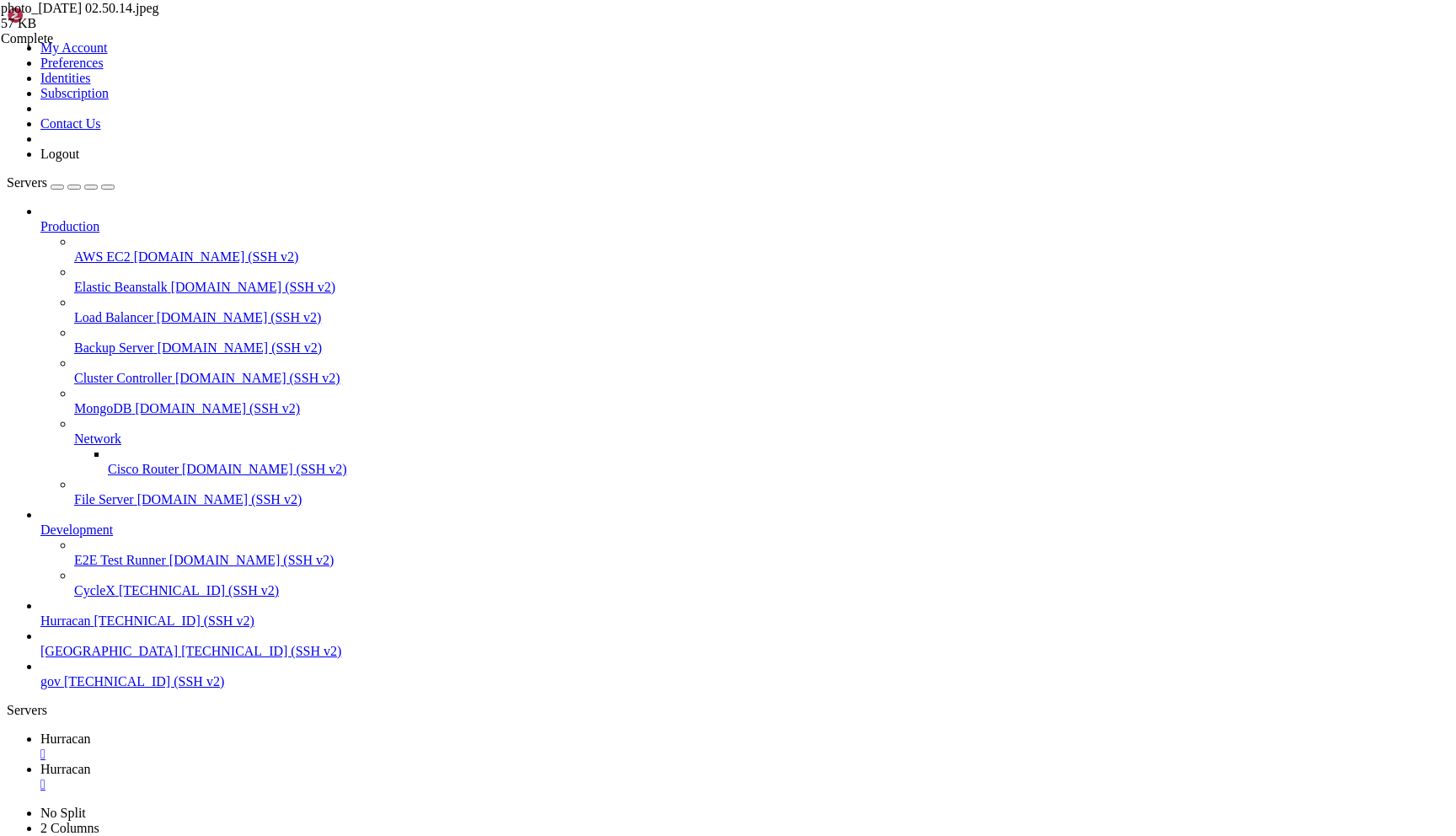
click at [383, 762] on link "Hurracan " at bounding box center [745, 777] width 1408 height 31
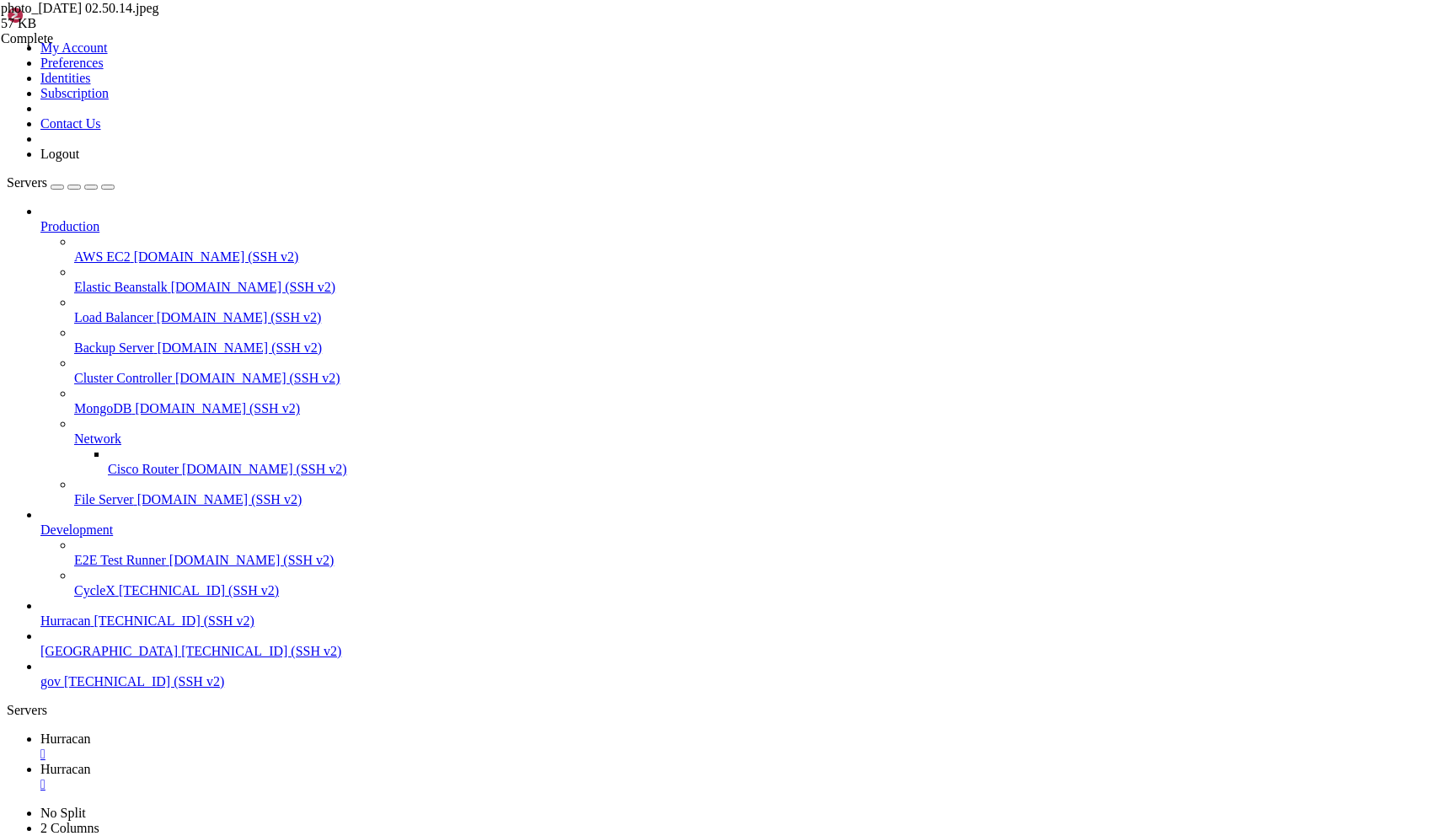
type input "/home/admin/shops/[PERSON_NAME]"
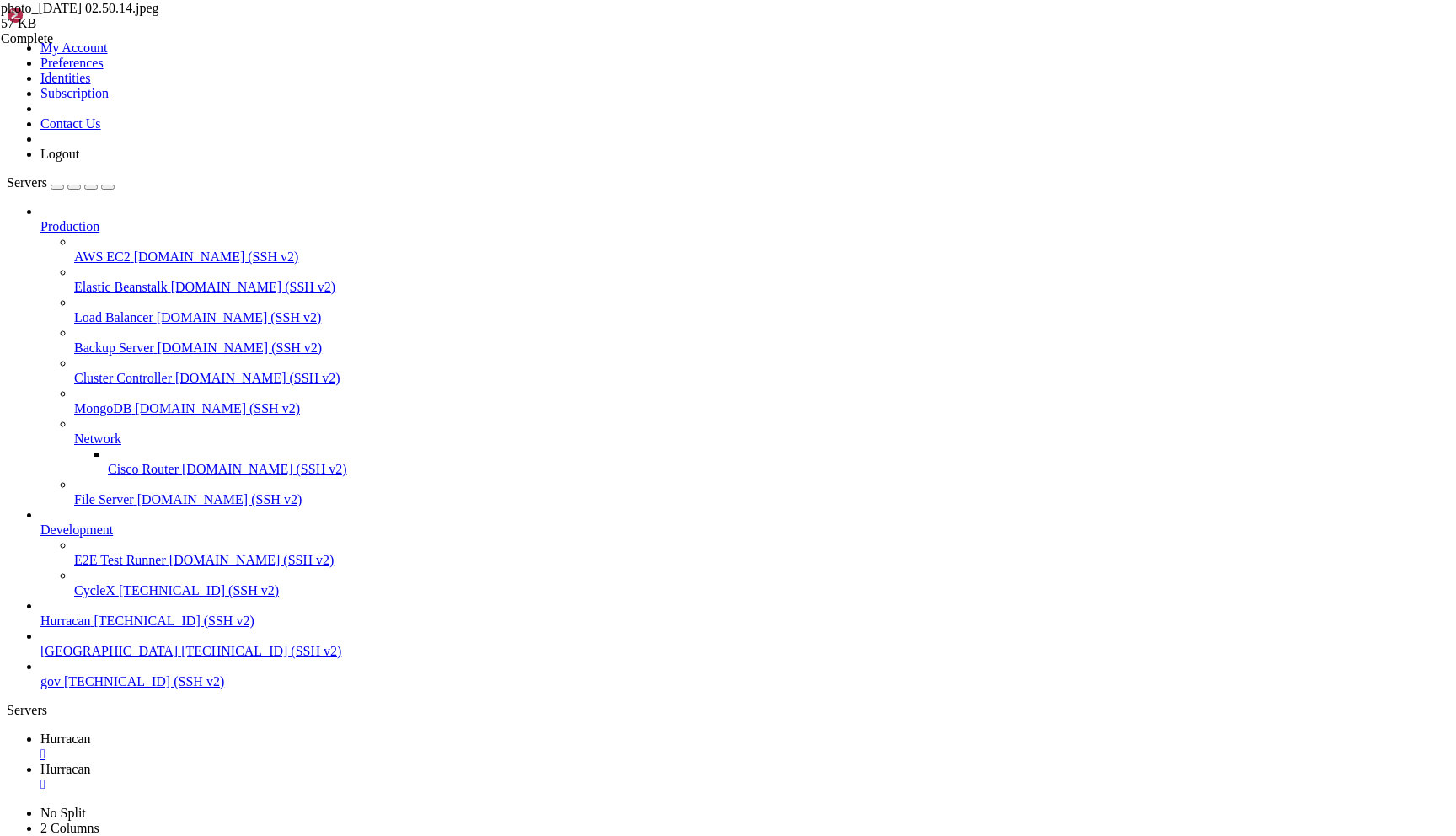
click at [91, 731] on span "Hurracan" at bounding box center [66, 738] width 50 height 14
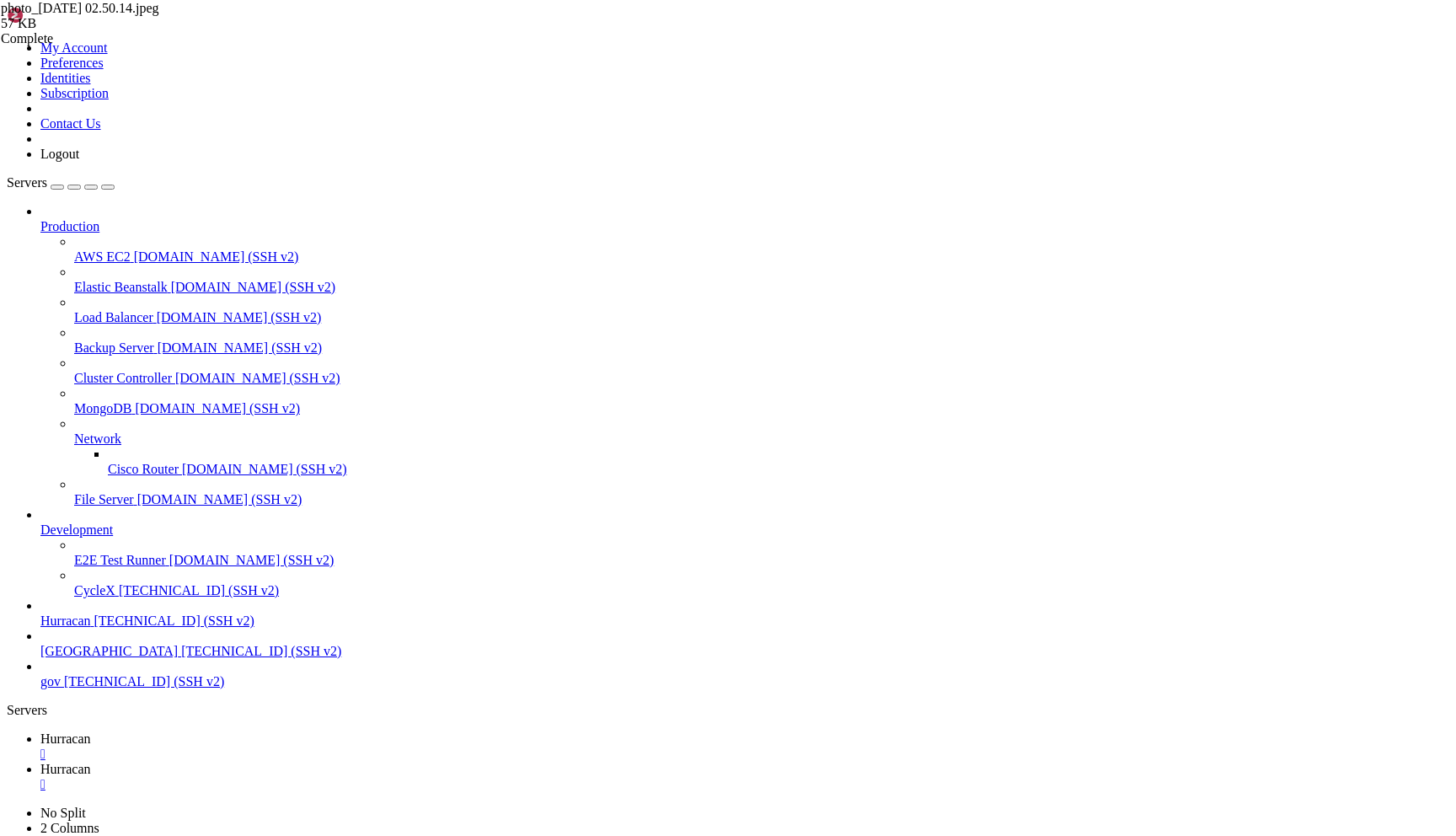
click at [91, 762] on span "Hurracan" at bounding box center [66, 769] width 50 height 14
click at [91, 731] on span "Hurracan" at bounding box center [66, 738] width 50 height 14
